Goal: Find specific page/section: Find specific page/section

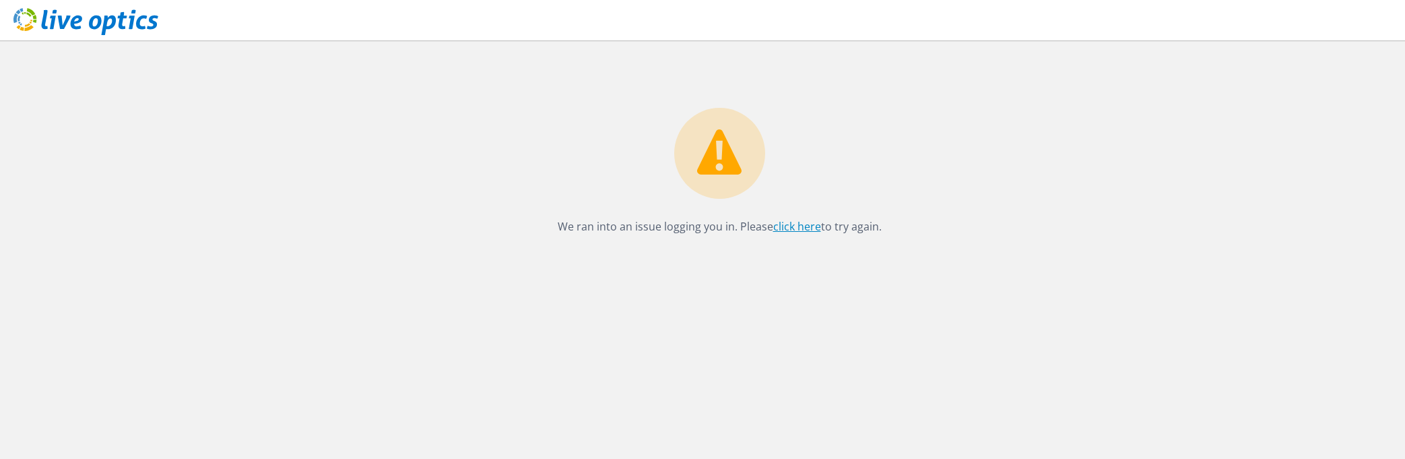
click at [795, 230] on link "click here" at bounding box center [797, 226] width 48 height 15
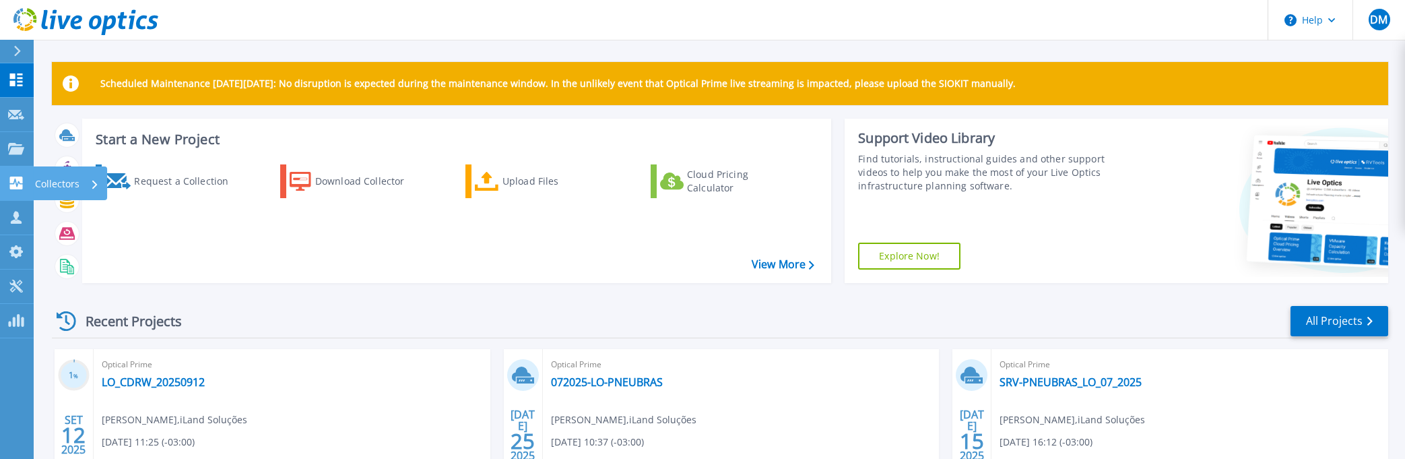
click at [15, 175] on link "Collectors Collectors" at bounding box center [17, 183] width 34 height 34
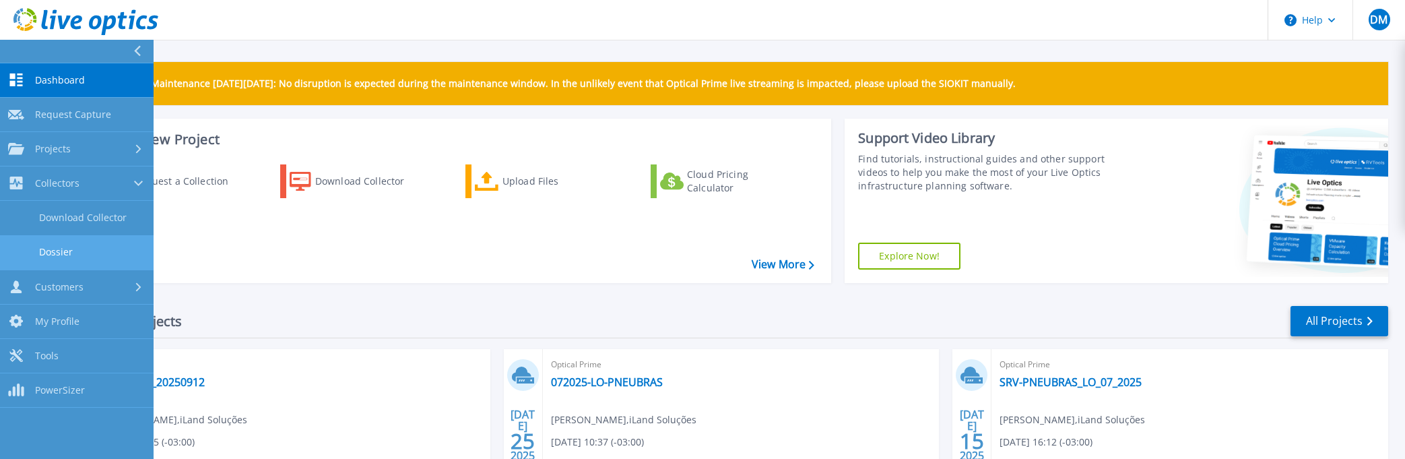
click at [61, 249] on link "Dossier" at bounding box center [77, 252] width 154 height 34
